Goal: Task Accomplishment & Management: Manage account settings

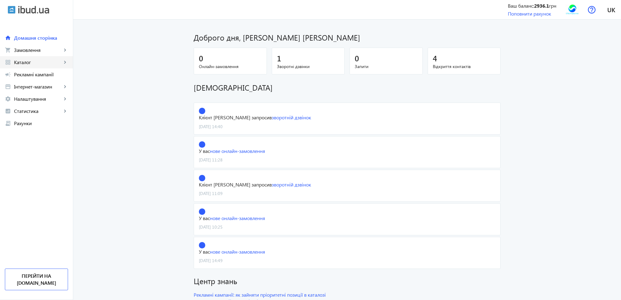
click at [28, 63] on span "Каталог" at bounding box center [38, 62] width 48 height 6
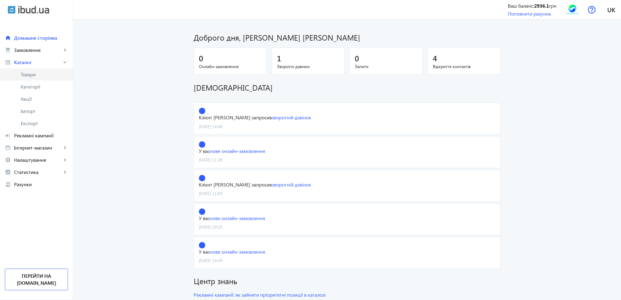
click at [28, 72] on span "Товари" at bounding box center [44, 74] width 47 height 6
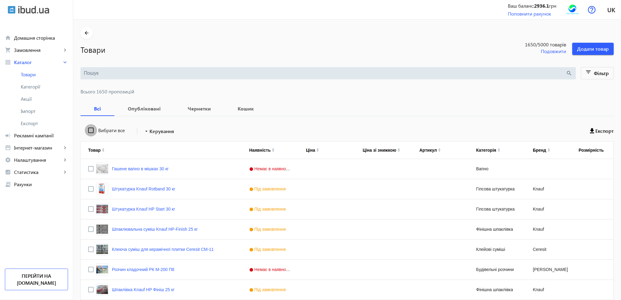
click at [88, 131] on input "Вибрати все" at bounding box center [91, 130] width 12 height 12
checkbox input "true"
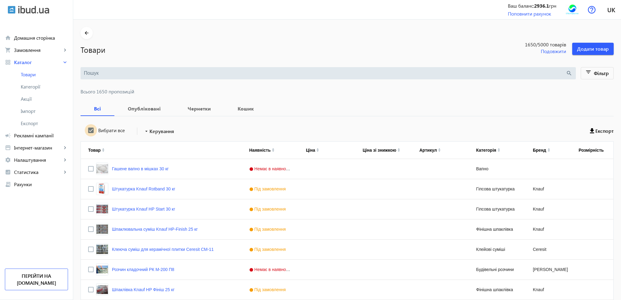
checkbox input "true"
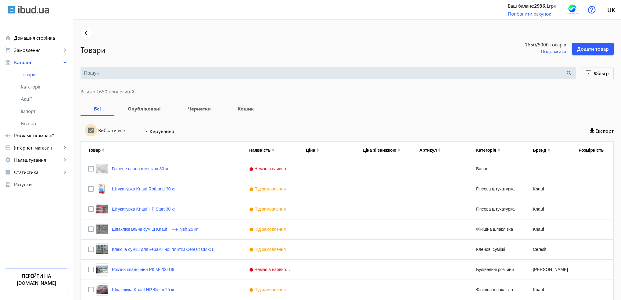
checkbox input "true"
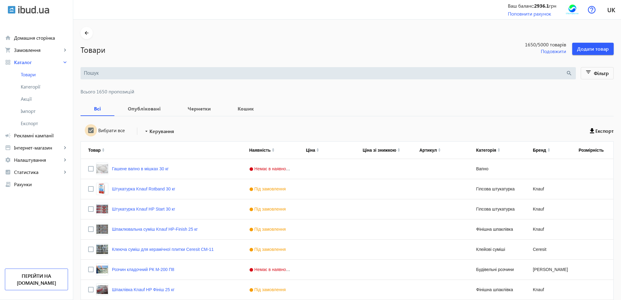
checkbox input "true"
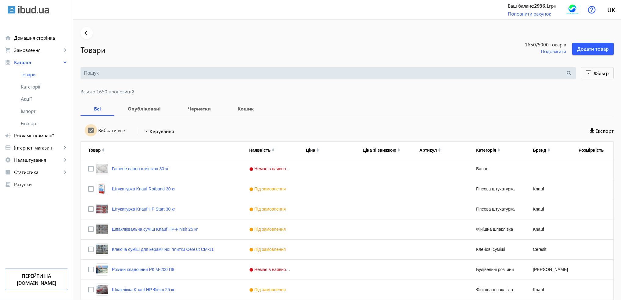
checkbox input "true"
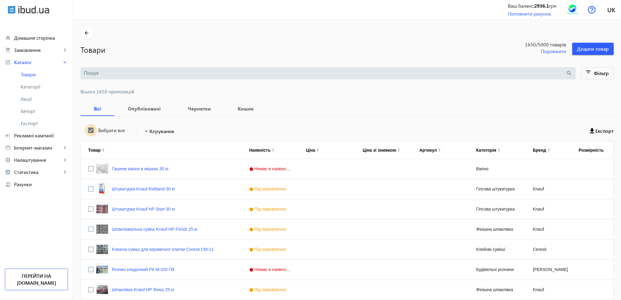
checkbox input "true"
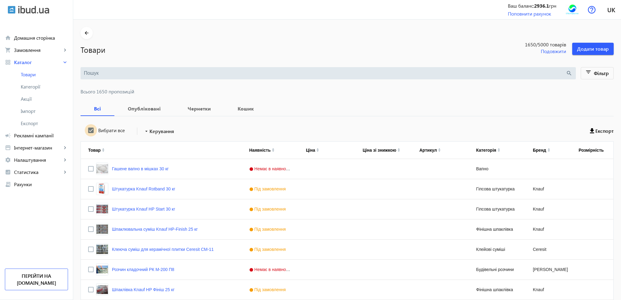
checkbox input "true"
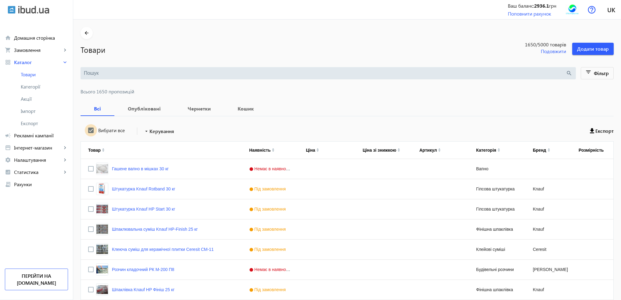
checkbox input "true"
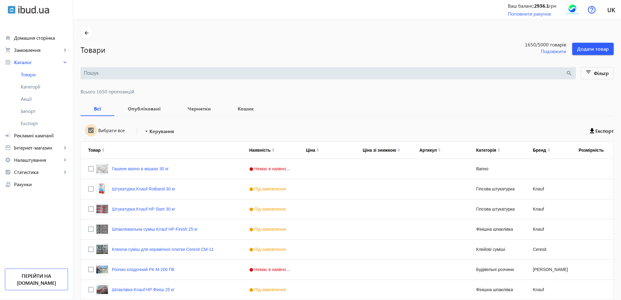
checkbox input "true"
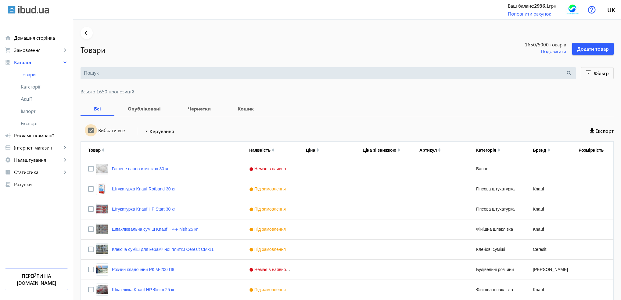
checkbox input "true"
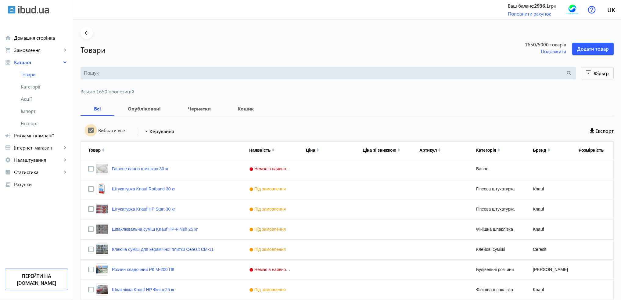
checkbox input "true"
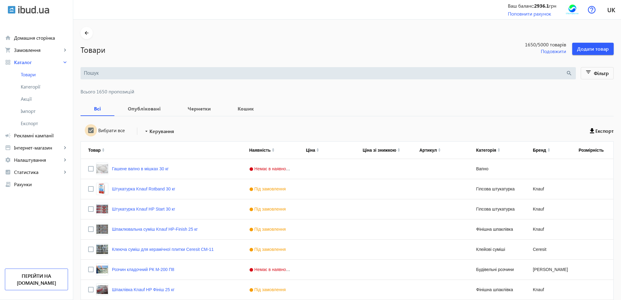
checkbox input "true"
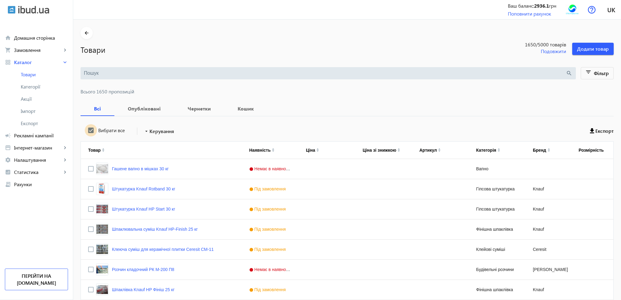
checkbox input "true"
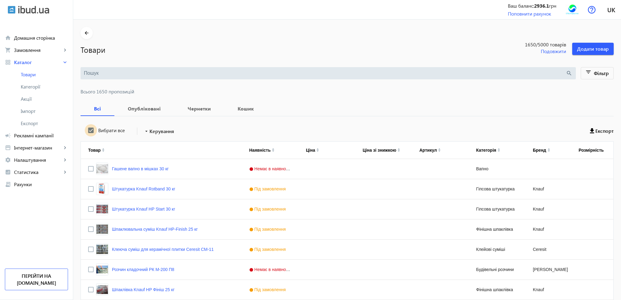
checkbox input "true"
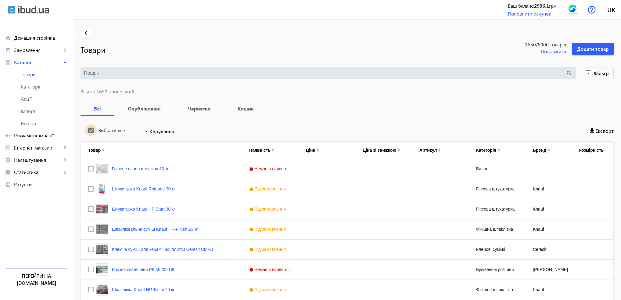
checkbox input "true"
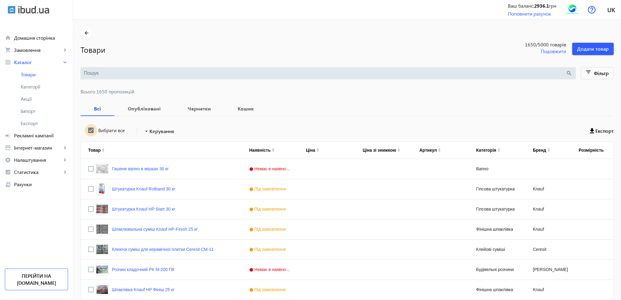
checkbox input "true"
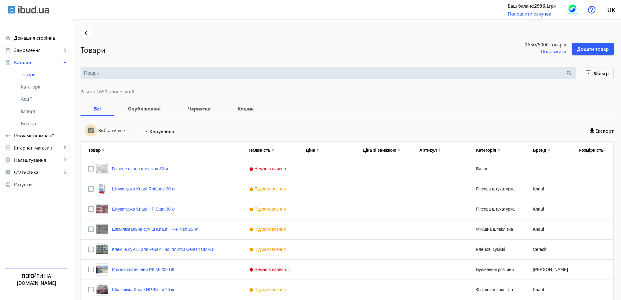
checkbox input "true"
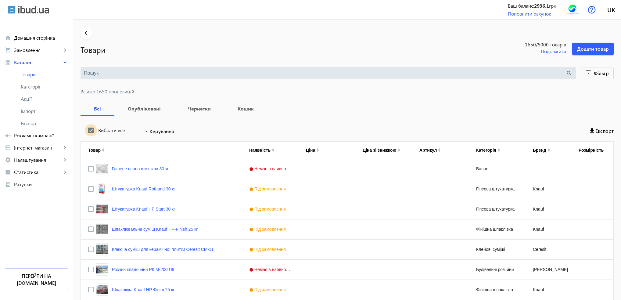
checkbox input "true"
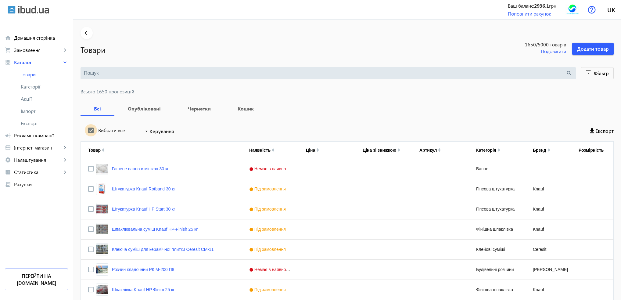
checkbox input "true"
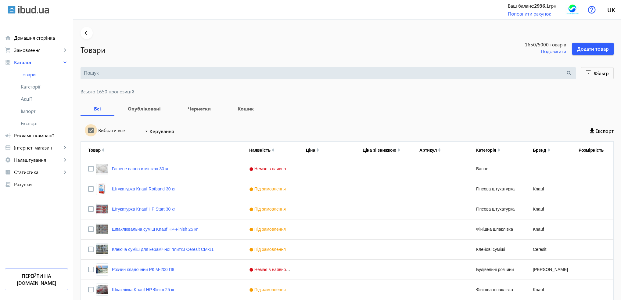
checkbox input "true"
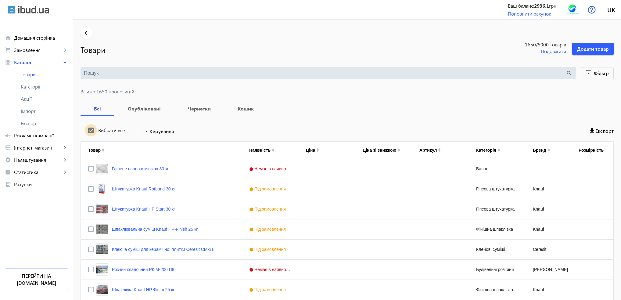
checkbox input "true"
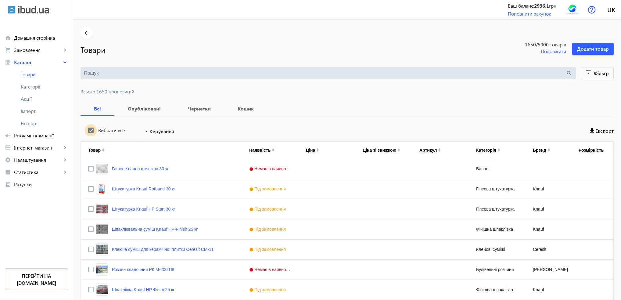
checkbox input "true"
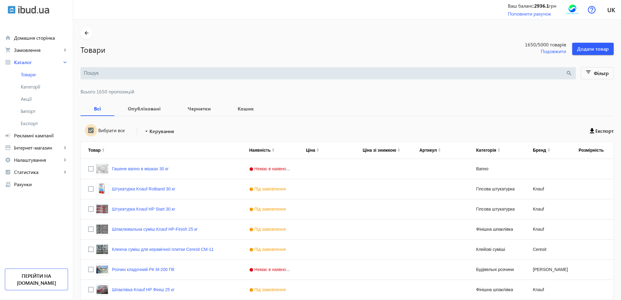
checkbox input "true"
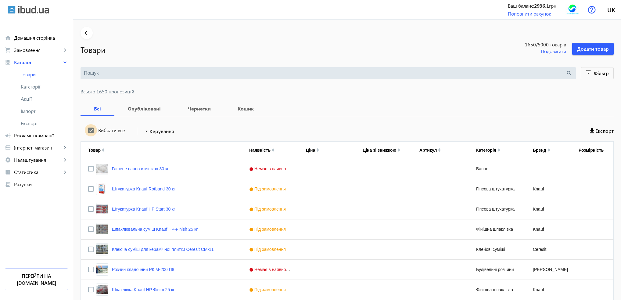
checkbox input "true"
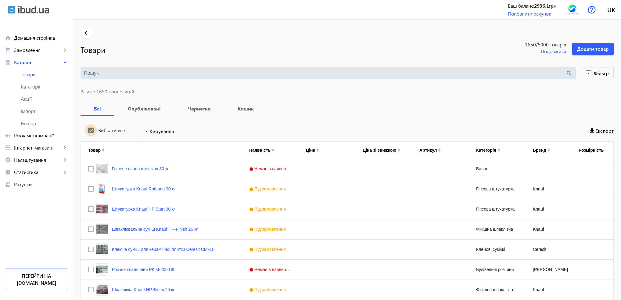
checkbox input "true"
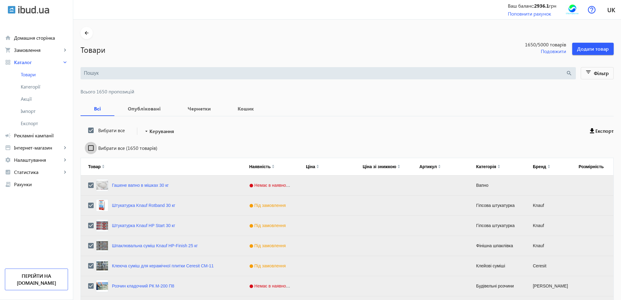
click at [86, 145] on input "Вибрати все (1650 товарів)" at bounding box center [91, 148] width 12 height 12
checkbox input "true"
click at [149, 132] on span "Керування" at bounding box center [161, 130] width 25 height 7
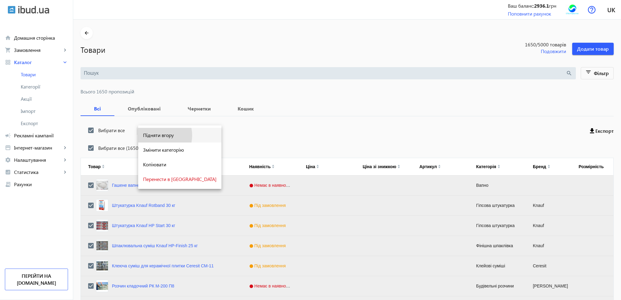
click at [156, 135] on span "Підняти вгору" at bounding box center [180, 135] width 74 height 5
